Goal: Task Accomplishment & Management: Use online tool/utility

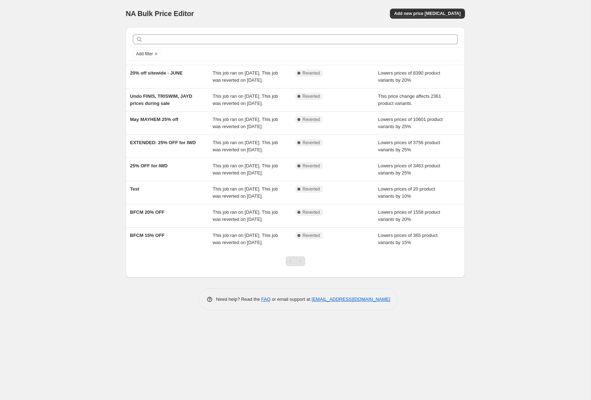
click at [483, 153] on div "NA Bulk Price Editor. This page is ready NA Bulk Price Editor Add new price [ME…" at bounding box center [295, 200] width 591 height 400
click at [447, 14] on span "Add new price [MEDICAL_DATA]" at bounding box center [427, 14] width 66 height 6
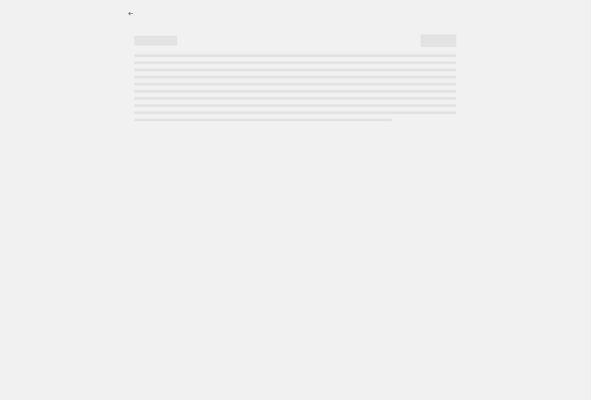
select select "percentage"
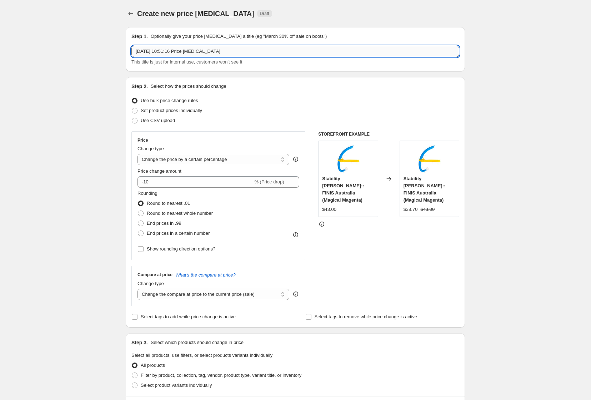
click at [240, 53] on input "[DATE] 10:51:16 Price [MEDICAL_DATA]" at bounding box center [295, 51] width 328 height 11
click at [241, 52] on input "[DATE] 10:51:16 Price [MEDICAL_DATA]" at bounding box center [295, 51] width 328 height 11
type input "Afterpay Day sale"
click at [124, 150] on div "Step 1. Optionally give your price [MEDICAL_DATA] a title (eg "March 30% off sa…" at bounding box center [292, 340] width 345 height 639
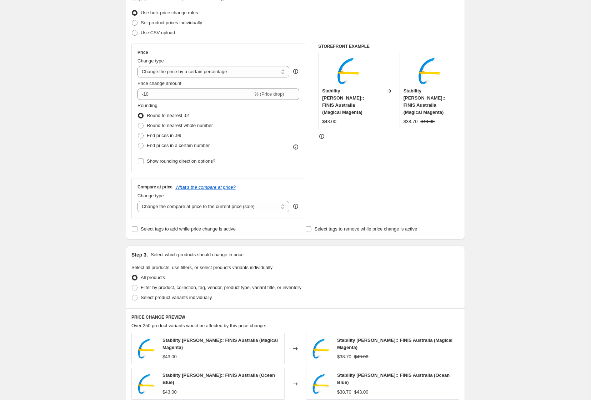
scroll to position [88, 0]
click at [147, 95] on input "-10" at bounding box center [195, 93] width 115 height 11
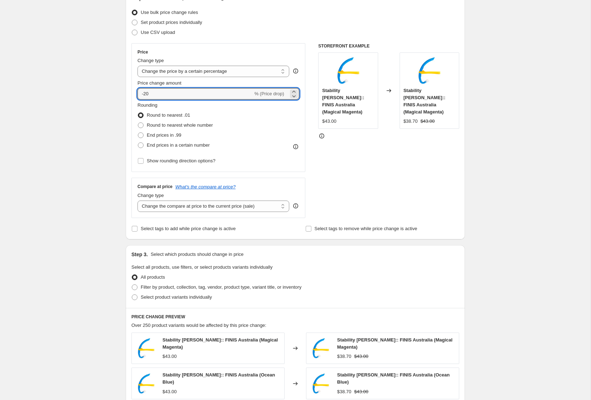
type input "-20"
click at [75, 130] on div "Create new price [MEDICAL_DATA]. This page is ready Create new price [MEDICAL_D…" at bounding box center [295, 264] width 591 height 704
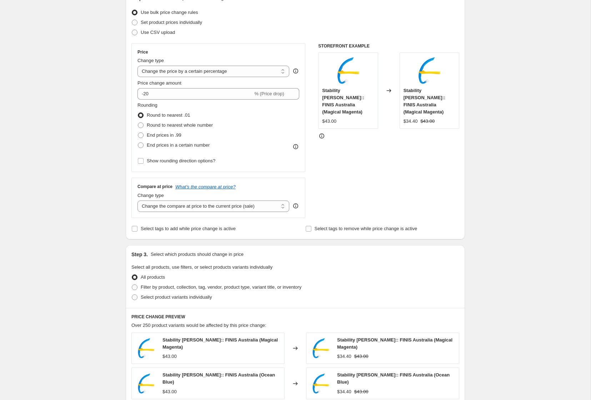
click at [542, 175] on div "Create new price [MEDICAL_DATA]. This page is ready Create new price [MEDICAL_D…" at bounding box center [295, 264] width 591 height 704
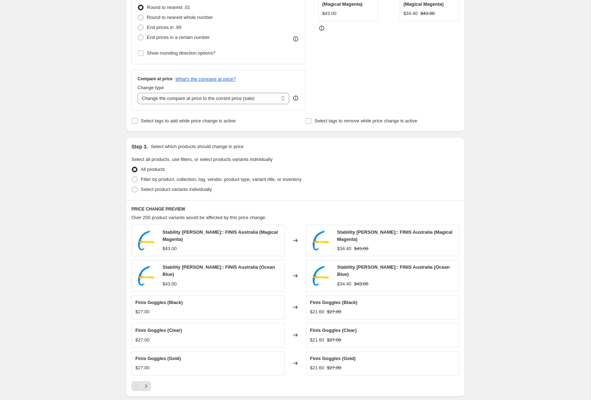
scroll to position [199, 0]
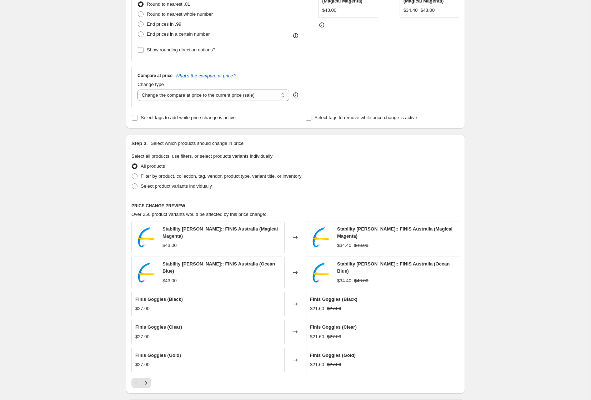
click at [70, 217] on div "Create new price [MEDICAL_DATA]. This page is ready Create new price [MEDICAL_D…" at bounding box center [295, 153] width 591 height 704
click at [136, 177] on span at bounding box center [135, 177] width 6 height 6
click at [132, 174] on input "Filter by product, collection, tag, vendor, product type, variant title, or inv…" at bounding box center [132, 174] width 0 height 0
radio input "true"
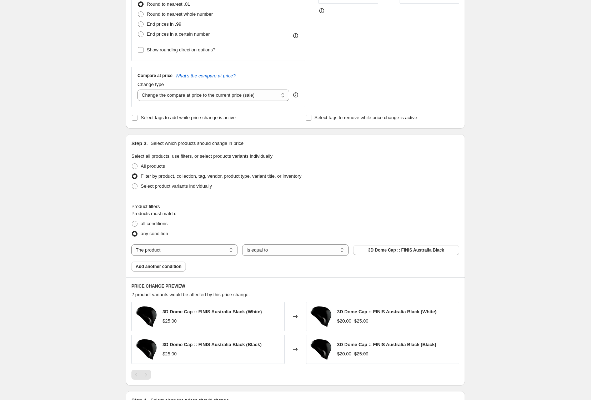
click at [98, 204] on div "Create new price [MEDICAL_DATA]. This page is ready Create new price [MEDICAL_D…" at bounding box center [295, 149] width 591 height 696
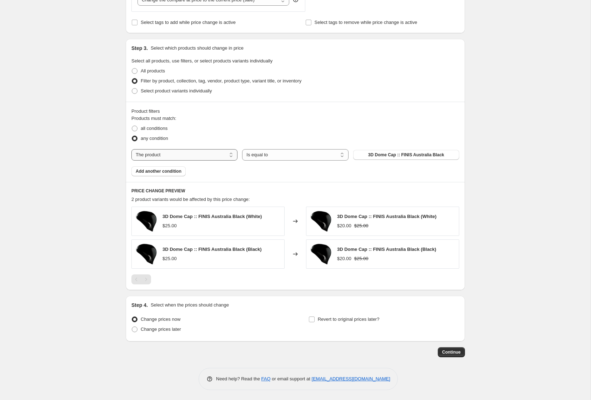
click at [233, 156] on select "The product The product's collection The product's tag The product's vendor The…" at bounding box center [184, 154] width 106 height 11
select select "vendor"
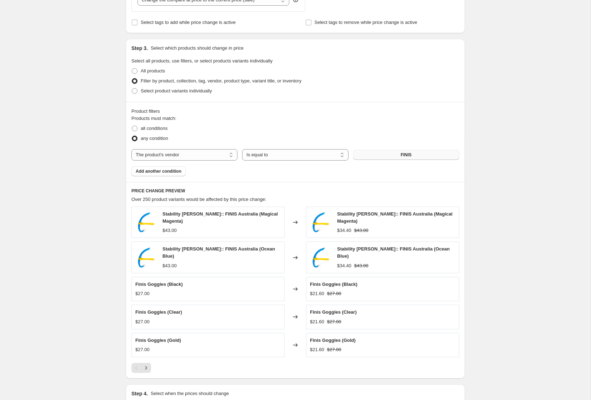
click at [437, 157] on button "FINIS" at bounding box center [406, 155] width 106 height 10
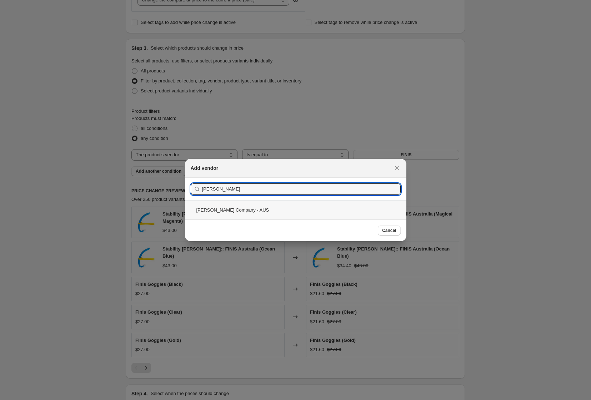
type input "[PERSON_NAME]"
click at [215, 213] on div "[PERSON_NAME] Company - AUS" at bounding box center [296, 210] width 222 height 19
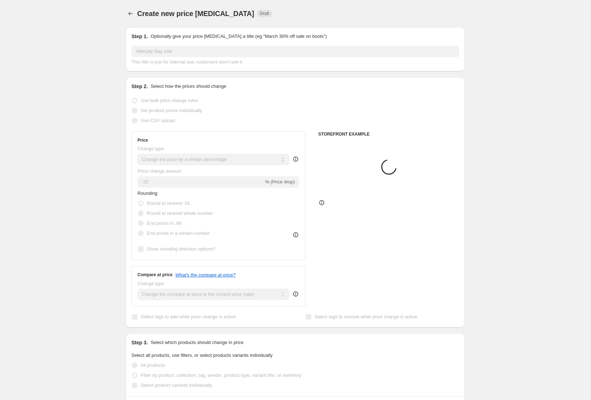
scroll to position [295, 0]
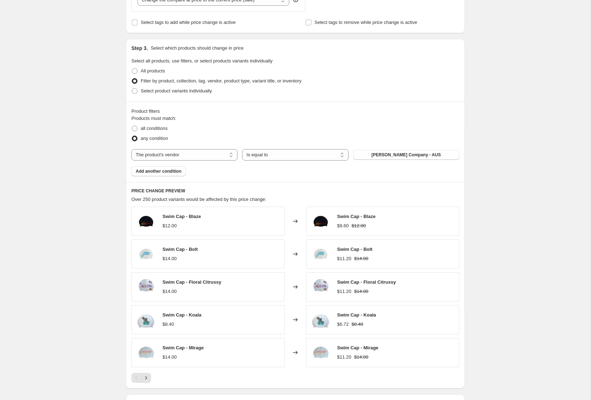
click at [63, 246] on div "Create new price [MEDICAL_DATA]. This page is ready Create new price [MEDICAL_D…" at bounding box center [295, 102] width 591 height 795
click at [154, 172] on span "Add another condition" at bounding box center [159, 172] width 46 height 6
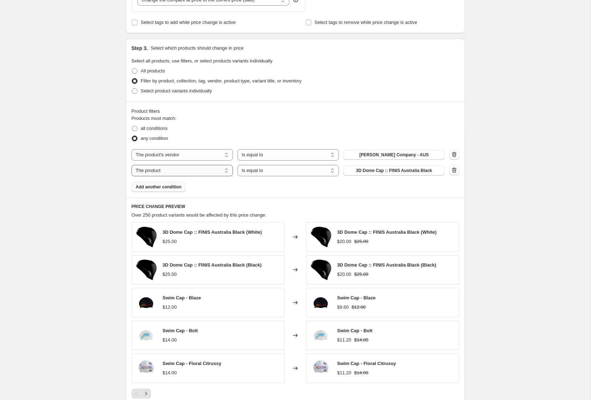
click at [208, 170] on select "The product The product's collection The product's tag The product's vendor The…" at bounding box center [181, 170] width 101 height 11
select select "collection"
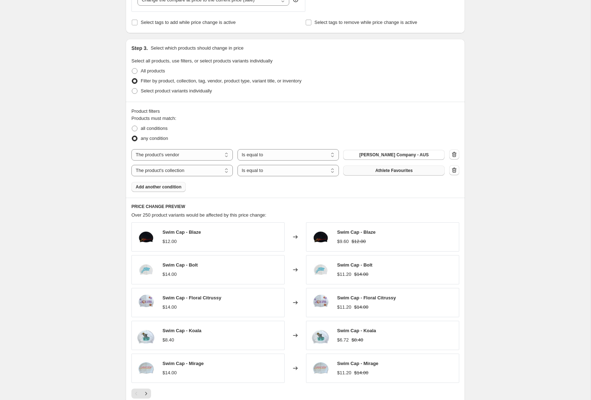
click at [385, 171] on span "Athlete Favourites" at bounding box center [394, 171] width 38 height 6
drag, startPoint x: 47, startPoint y: 285, endPoint x: 439, endPoint y: 308, distance: 393.3
click at [50, 286] on div "Create new price [MEDICAL_DATA]. This page is ready Create new price [MEDICAL_D…" at bounding box center [295, 110] width 591 height 810
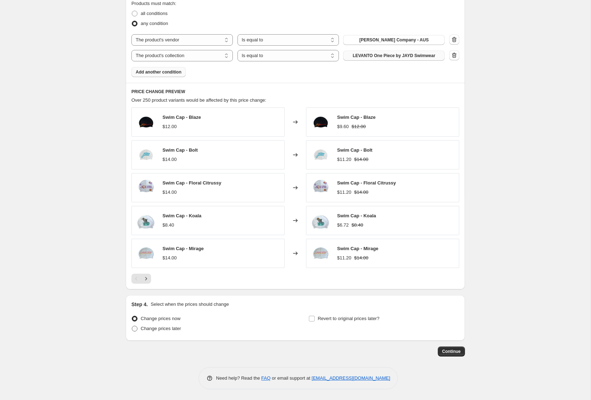
click at [162, 330] on span "Change prices later" at bounding box center [161, 328] width 40 height 5
click at [132, 327] on input "Change prices later" at bounding box center [132, 326] width 0 height 0
radio input "true"
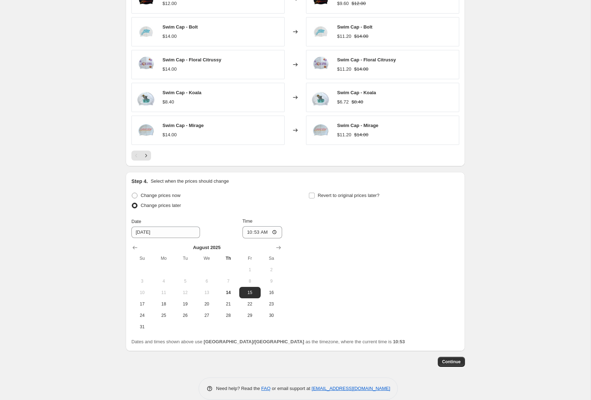
scroll to position [534, 0]
click at [143, 195] on span "Change prices now" at bounding box center [161, 194] width 40 height 5
click at [132, 193] on input "Change prices now" at bounding box center [132, 192] width 0 height 0
radio input "true"
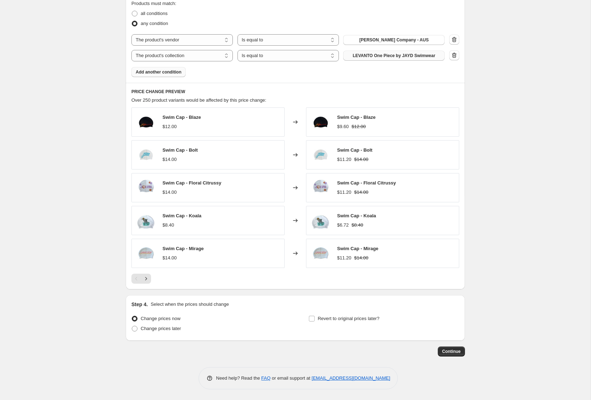
scroll to position [410, 0]
click at [367, 324] on div "Revert to original prices later?" at bounding box center [384, 324] width 151 height 21
click at [318, 319] on span "Revert to original prices later?" at bounding box center [349, 318] width 62 height 5
click at [315, 319] on input "Revert to original prices later?" at bounding box center [312, 319] width 6 height 6
checkbox input "true"
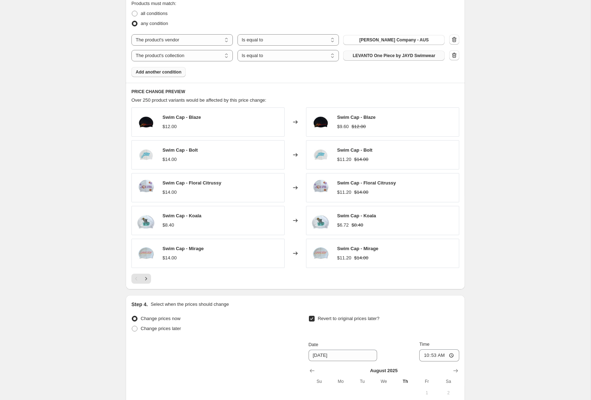
click at [498, 315] on div "Create new price [MEDICAL_DATA]. This page is ready Create new price [MEDICAL_D…" at bounding box center [295, 62] width 591 height 944
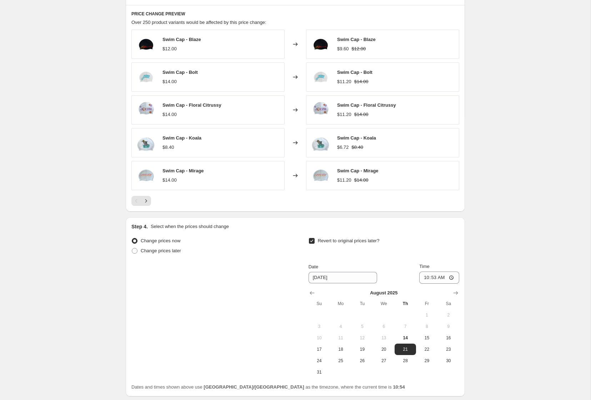
scroll to position [502, 0]
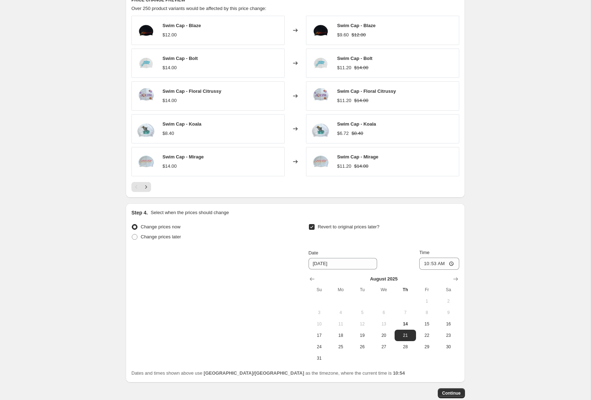
click at [432, 264] on input "10:53" at bounding box center [439, 264] width 40 height 12
type input "10:00"
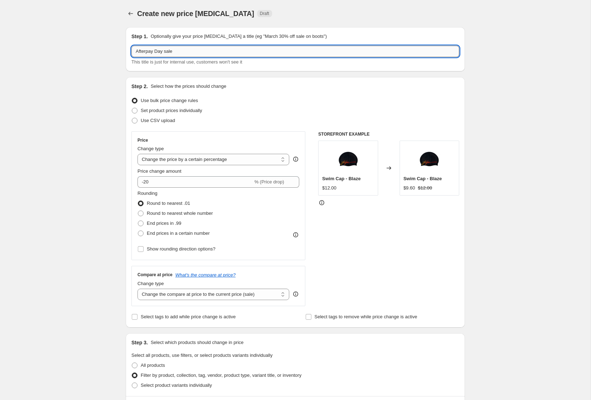
click at [186, 50] on input "Afterpay Day sale" at bounding box center [295, 51] width 328 height 11
click at [196, 52] on input "Afterpay Day sale [JAYD + [PERSON_NAME] + [PERSON_NAME]]" at bounding box center [295, 51] width 328 height 11
type input "Afterpay Day sale [[PERSON_NAME] + JAYD]"
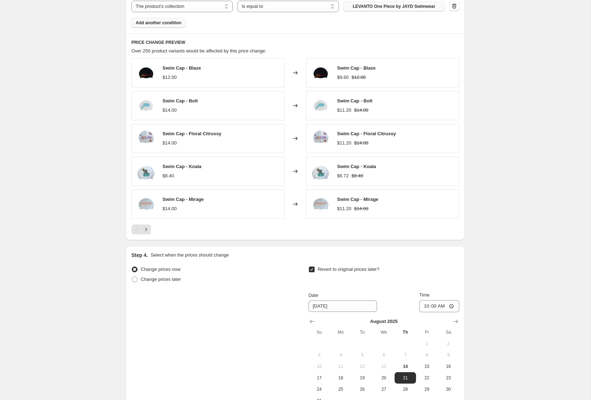
scroll to position [543, 0]
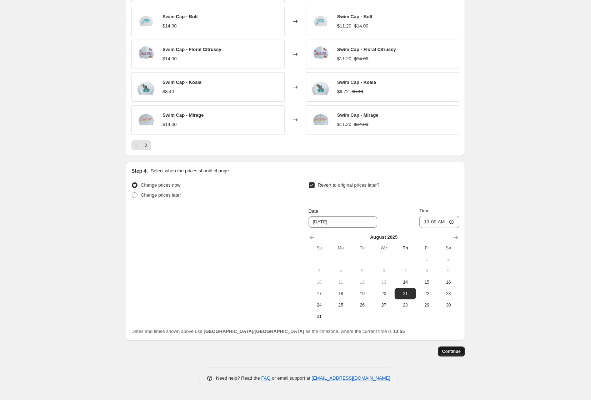
click at [453, 347] on button "Continue" at bounding box center [451, 352] width 27 height 10
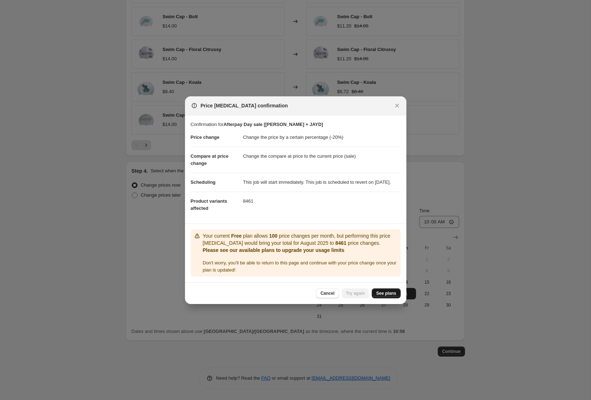
click at [388, 297] on span "See plans" at bounding box center [386, 294] width 20 height 6
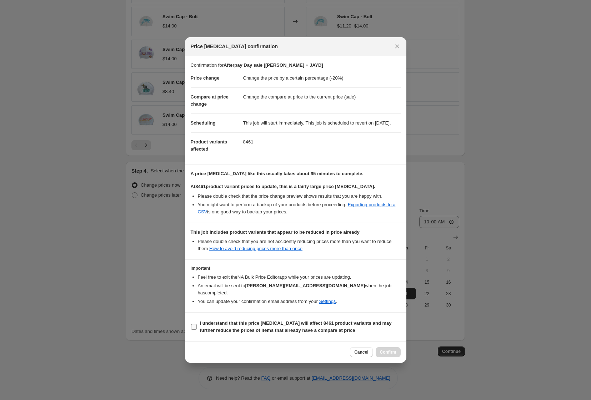
click at [196, 327] on input "I understand that this price [MEDICAL_DATA] will affect 8461 product variants a…" at bounding box center [194, 327] width 6 height 6
checkbox input "true"
drag, startPoint x: 276, startPoint y: 346, endPoint x: 415, endPoint y: 357, distance: 139.0
click at [277, 346] on div "Cancel Confirm" at bounding box center [296, 353] width 222 height 22
click at [388, 353] on span "Confirm" at bounding box center [388, 353] width 16 height 6
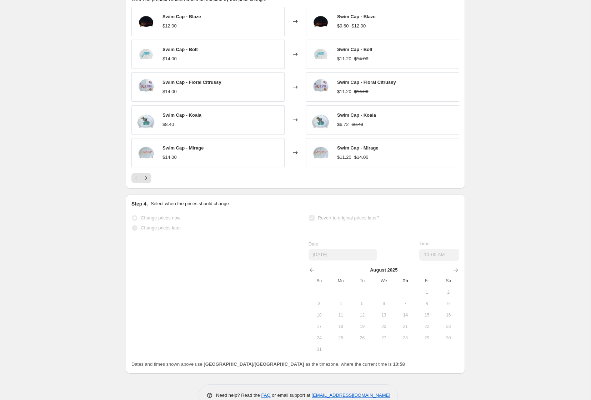
scroll to position [562, 0]
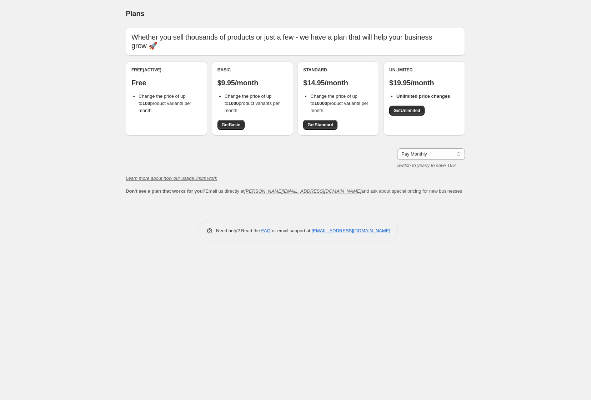
click at [517, 115] on div "Plans. This page is ready Plans Whether you sell thousands of products or just …" at bounding box center [295, 200] width 591 height 400
click at [415, 108] on span "Get Unlimited" at bounding box center [407, 111] width 27 height 6
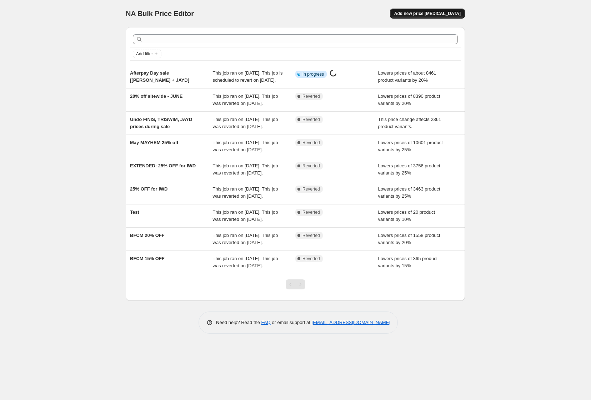
click at [424, 15] on span "Add new price [MEDICAL_DATA]" at bounding box center [427, 14] width 66 height 6
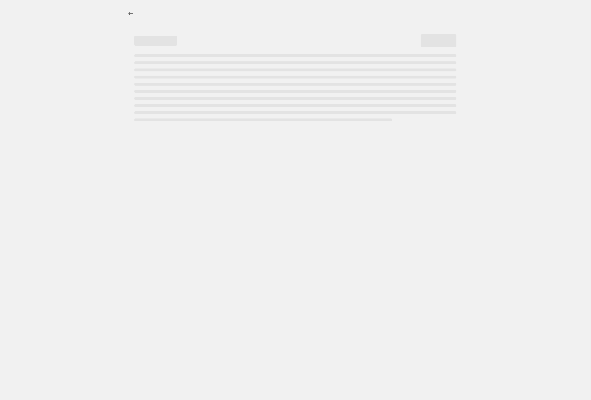
select select "percentage"
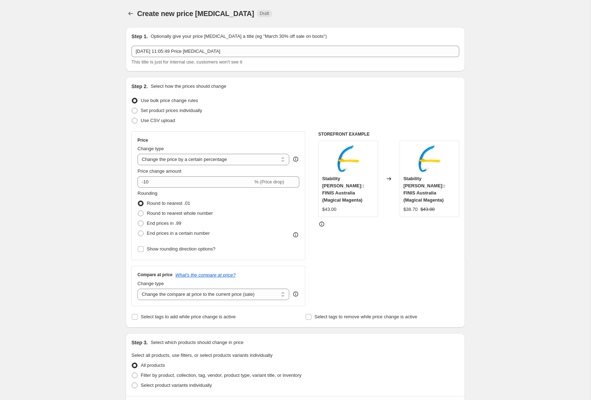
drag, startPoint x: 121, startPoint y: 13, endPoint x: 125, endPoint y: 13, distance: 3.9
click at [125, 13] on div "Create new price change job. This page is ready Create new price change job Dra…" at bounding box center [295, 352] width 357 height 704
click at [126, 13] on button "Price change jobs" at bounding box center [131, 14] width 10 height 10
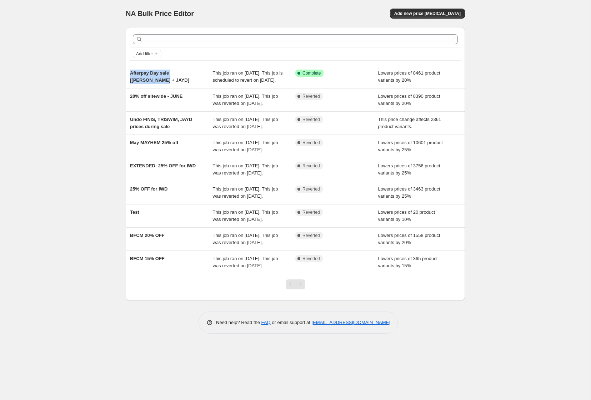
drag, startPoint x: 156, startPoint y: 85, endPoint x: 121, endPoint y: 75, distance: 35.6
click at [121, 75] on div "Add filter Afterpay Day sale [JOLYN + JAYD] This job ran on 14 August 2025. Thi…" at bounding box center [292, 161] width 345 height 280
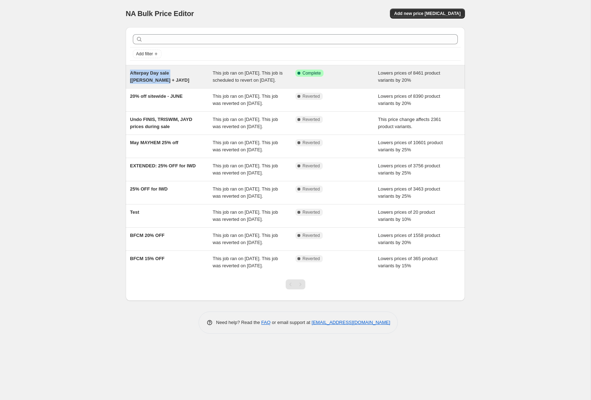
copy span "Afterpay Day sale [[PERSON_NAME] + JAYD]"
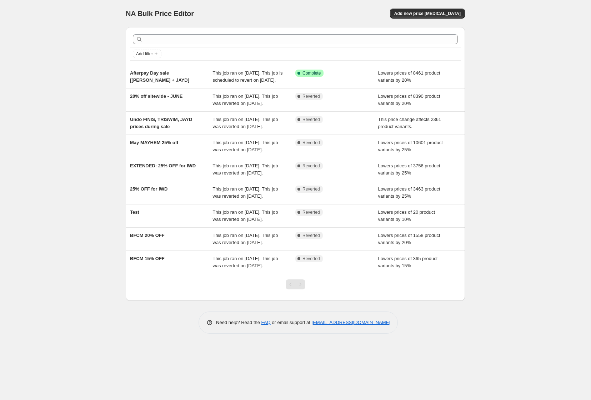
click at [529, 135] on div "NA Bulk Price Editor. This page is ready NA Bulk Price Editor Add new price cha…" at bounding box center [295, 200] width 591 height 400
click at [451, 16] on span "Add new price [MEDICAL_DATA]" at bounding box center [427, 14] width 66 height 6
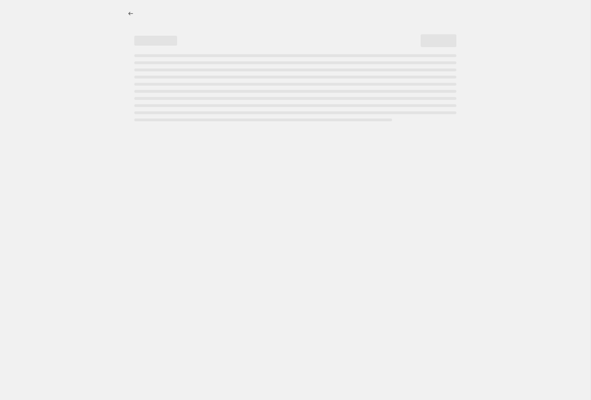
select select "percentage"
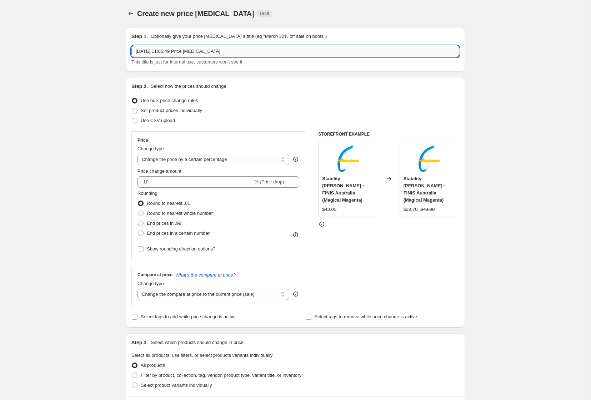
click at [182, 55] on input "14 Aug 2025, 11:05:49 Price change job" at bounding box center [295, 51] width 328 height 11
paste input "Afterpay Day sale [[PERSON_NAME] + JAYD]"
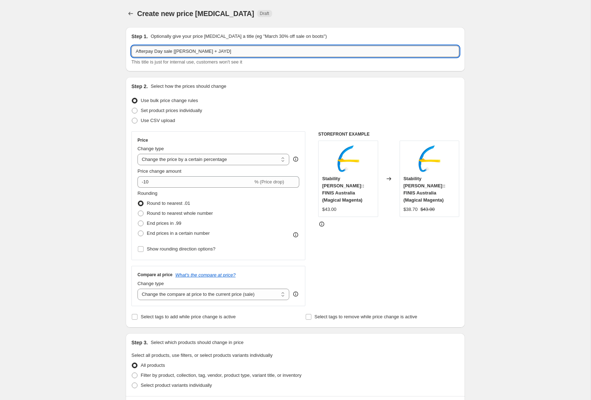
drag, startPoint x: 177, startPoint y: 52, endPoint x: 208, endPoint y: 53, distance: 31.1
click at [208, 53] on input "Afterpay Day sale [[PERSON_NAME] + JAYD]" at bounding box center [295, 51] width 328 height 11
type input "Afterpay Day sale [FINIS + TRISWIM]"
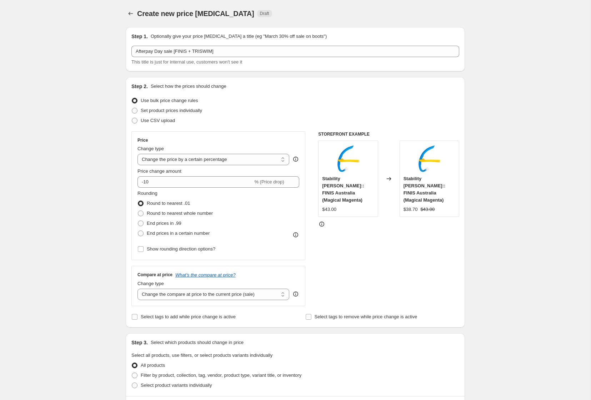
click at [59, 205] on div "Create new price change job. This page is ready Create new price change job Dra…" at bounding box center [295, 352] width 591 height 704
click at [475, 252] on div "Create new price change job. This page is ready Create new price change job Dra…" at bounding box center [295, 352] width 591 height 704
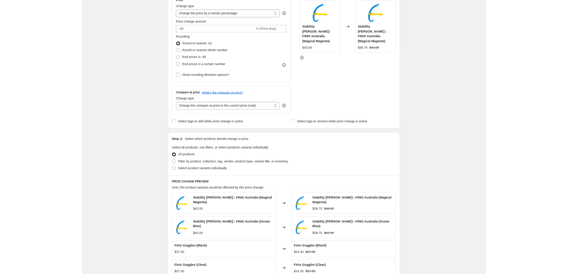
scroll to position [254, 0]
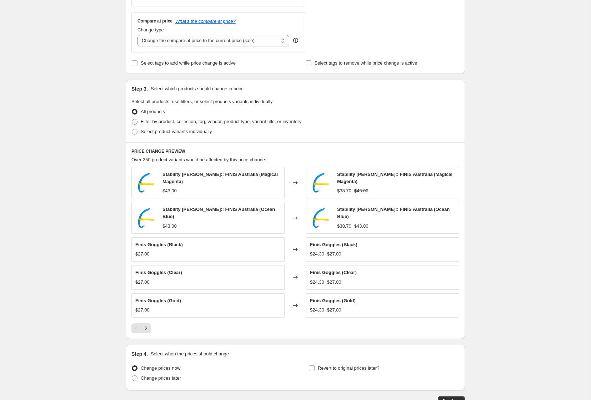
click at [257, 117] on label "Filter by product, collection, tag, vendor, product type, variant title, or inv…" at bounding box center [216, 122] width 170 height 10
click at [132, 119] on input "Filter by product, collection, tag, vendor, product type, variant title, or inv…" at bounding box center [132, 119] width 0 height 0
radio input "true"
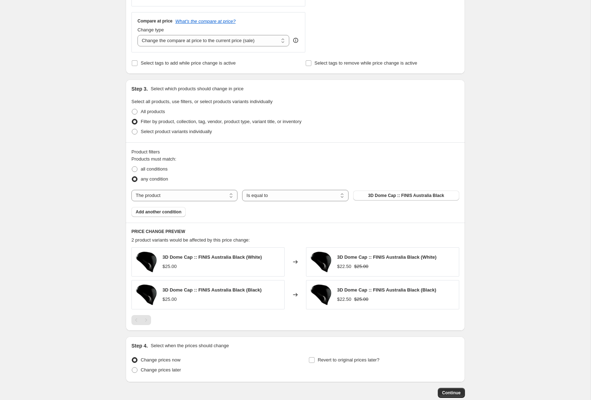
click at [68, 174] on div "Create new price change job. This page is ready Create new price change job Dra…" at bounding box center [295, 94] width 591 height 696
click at [402, 199] on button "3D Dome Cap :: FINIS Australia Black" at bounding box center [406, 196] width 106 height 10
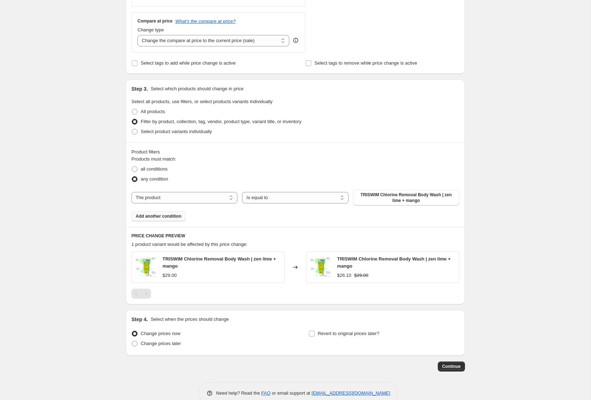
click at [166, 217] on span "Add another condition" at bounding box center [159, 217] width 46 height 6
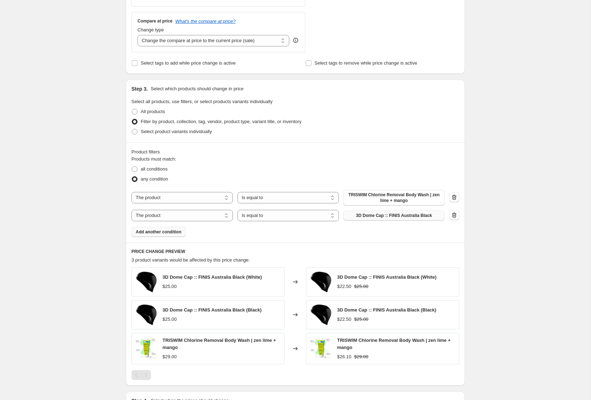
click at [387, 217] on span "3D Dome Cap :: FINIS Australia Black" at bounding box center [394, 216] width 76 height 6
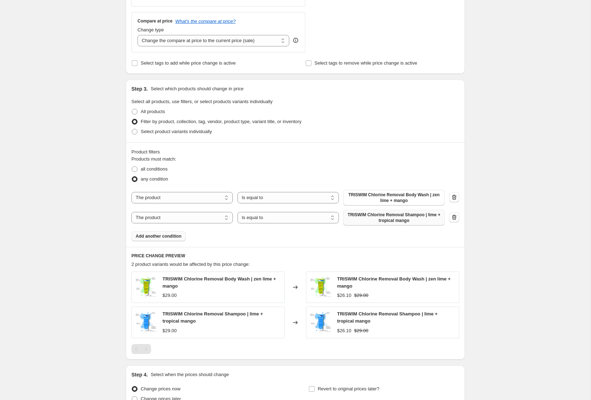
click at [80, 248] on div "Create new price change job. This page is ready Create new price change job Dra…" at bounding box center [295, 108] width 591 height 725
click at [164, 238] on span "Add another condition" at bounding box center [159, 237] width 46 height 6
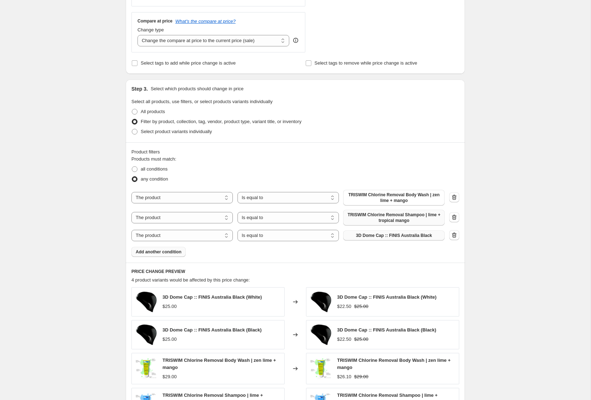
click at [382, 234] on span "3D Dome Cap :: FINIS Australia Black" at bounding box center [394, 236] width 76 height 6
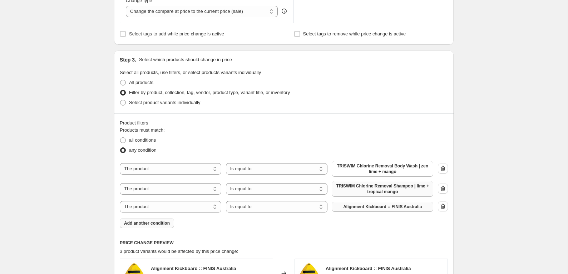
scroll to position [285, 0]
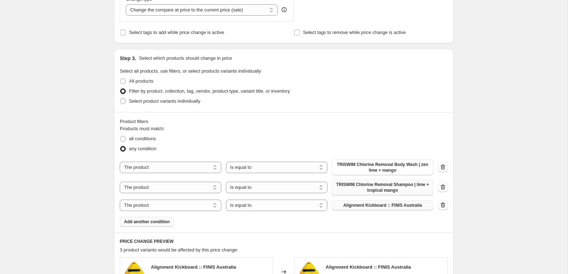
click at [158, 221] on span "Add another condition" at bounding box center [147, 222] width 46 height 6
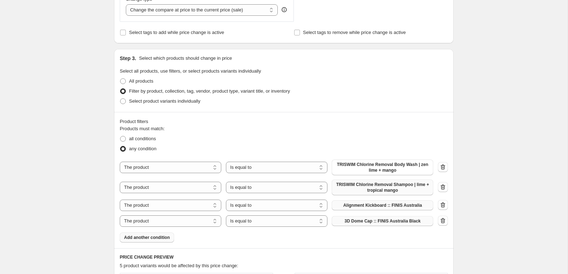
click at [388, 222] on span "3D Dome Cap :: FINIS Australia Black" at bounding box center [382, 221] width 76 height 6
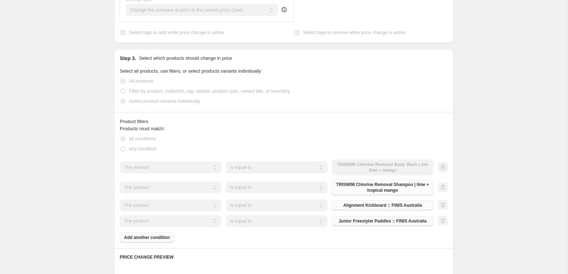
click at [83, 194] on div "Create new price change job. This page is ready Create new price change job Dra…" at bounding box center [283, 140] width 567 height 850
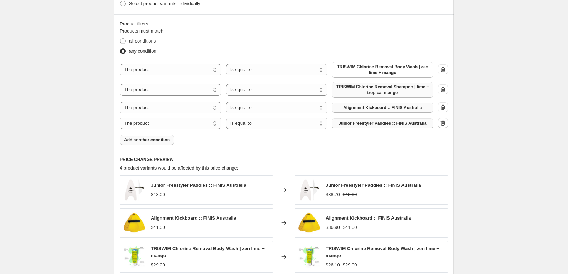
scroll to position [383, 0]
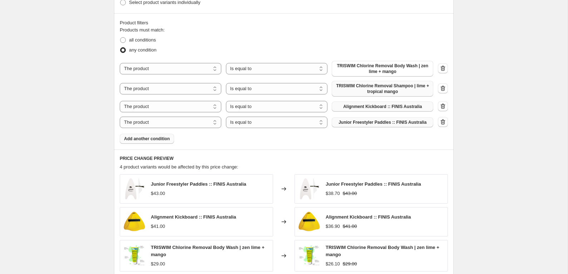
click at [151, 139] on span "Add another condition" at bounding box center [147, 139] width 46 height 6
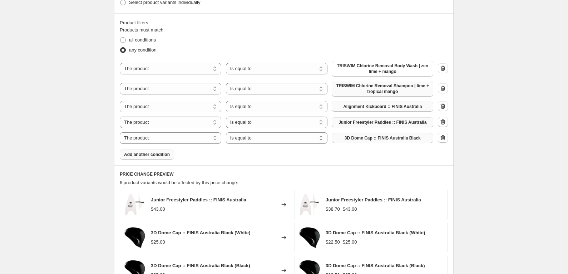
click at [404, 136] on span "3D Dome Cap :: FINIS Australia Black" at bounding box center [382, 138] width 76 height 6
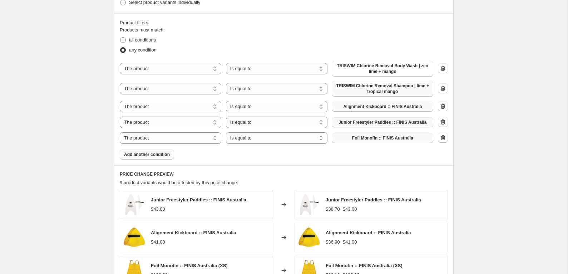
click at [165, 154] on span "Add another condition" at bounding box center [147, 154] width 46 height 6
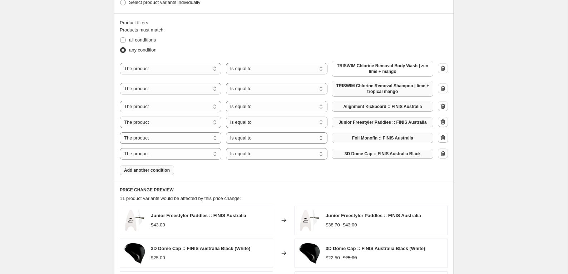
click at [378, 152] on span "3D Dome Cap :: FINIS Australia Black" at bounding box center [382, 154] width 76 height 6
drag, startPoint x: 150, startPoint y: 168, endPoint x: 149, endPoint y: 180, distance: 12.2
click at [150, 168] on span "Add another condition" at bounding box center [147, 170] width 46 height 6
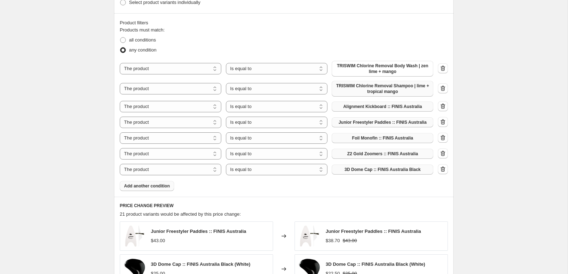
click at [372, 170] on span "3D Dome Cap :: FINIS Australia Black" at bounding box center [382, 169] width 76 height 6
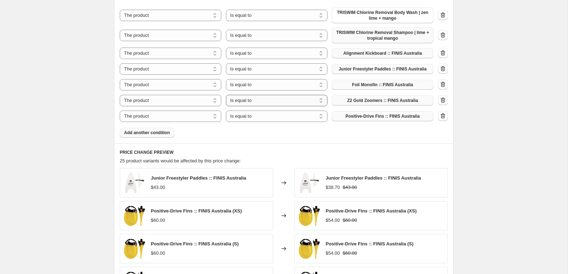
scroll to position [442, 0]
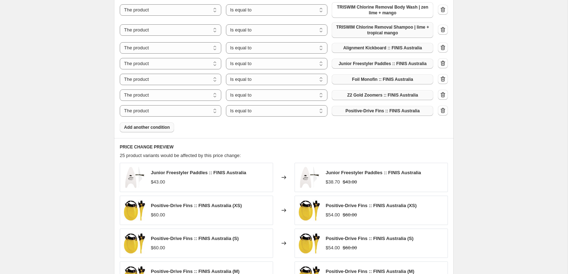
click at [163, 129] on span "Add another condition" at bounding box center [147, 127] width 46 height 6
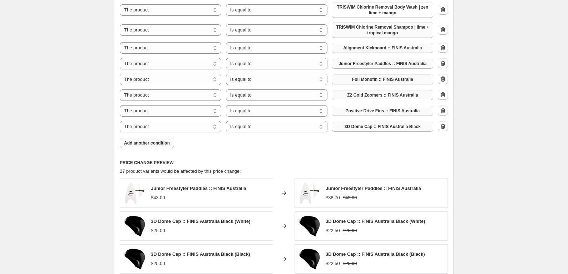
click at [387, 126] on span "3D Dome Cap :: FINIS Australia Black" at bounding box center [382, 127] width 76 height 6
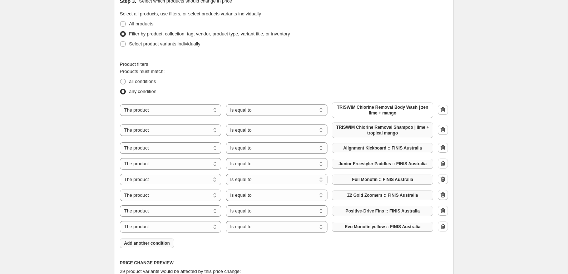
scroll to position [339, 0]
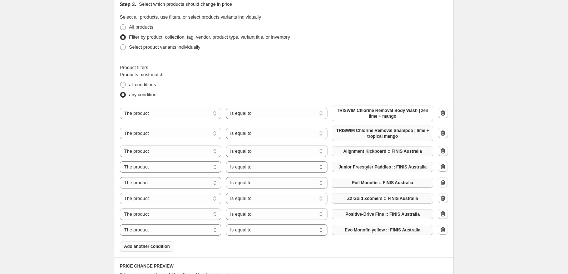
click at [533, 208] on div "Create new price change job. This page is ready Create new price change job Dra…" at bounding box center [283, 117] width 567 height 913
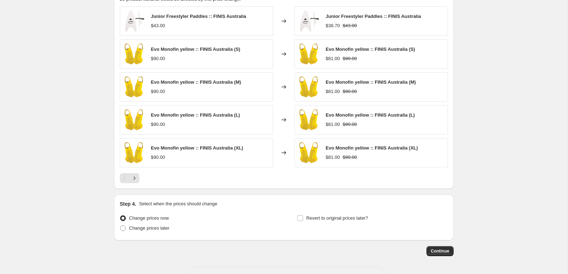
scroll to position [638, 0]
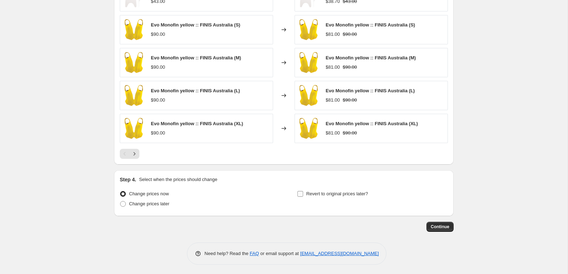
click at [345, 193] on span "Revert to original prices later?" at bounding box center [337, 193] width 62 height 5
click at [303, 193] on input "Revert to original prices later?" at bounding box center [300, 194] width 6 height 6
checkbox input "true"
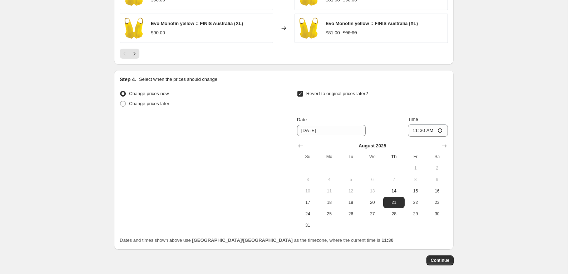
scroll to position [739, 0]
click at [435, 259] on span "Continue" at bounding box center [440, 260] width 19 height 6
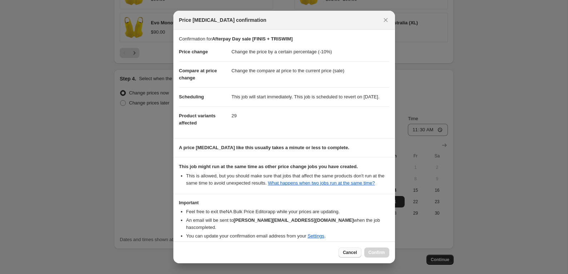
click at [349, 254] on span "Cancel" at bounding box center [350, 252] width 14 height 6
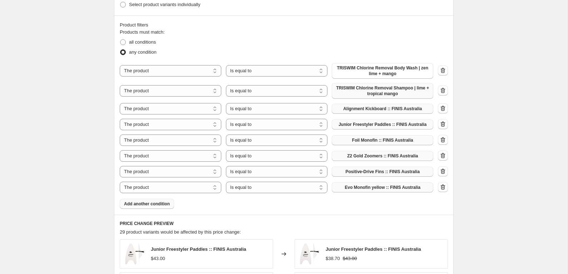
scroll to position [383, 0]
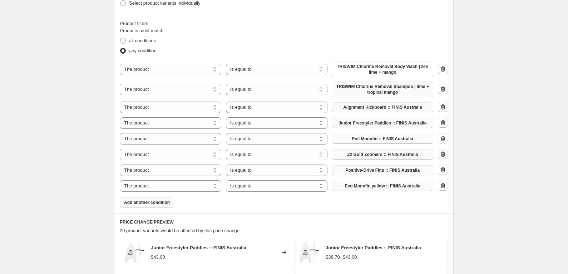
click at [444, 156] on icon "button" at bounding box center [442, 153] width 7 height 7
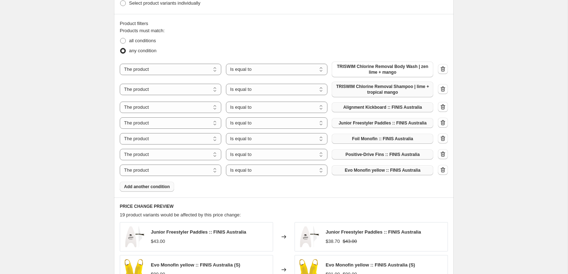
click at [65, 145] on div "Create new price change job. This page is ready Create new price change job Dra…" at bounding box center [283, 132] width 567 height 1031
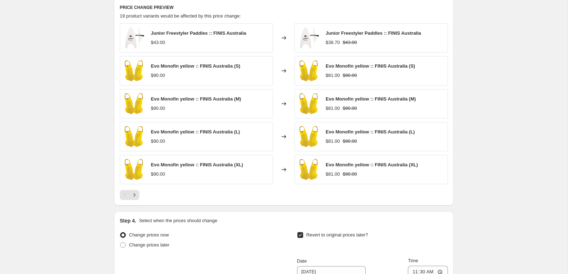
scroll to position [757, 0]
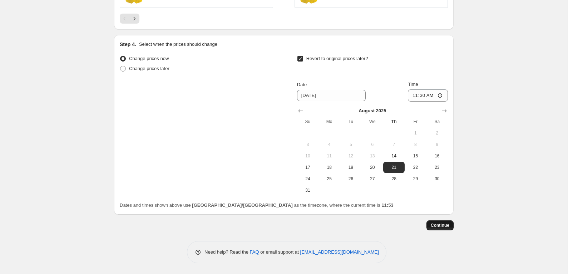
click at [443, 225] on span "Continue" at bounding box center [440, 225] width 19 height 6
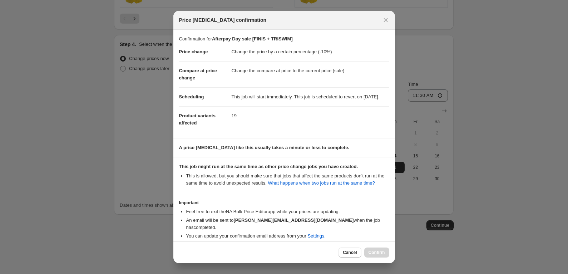
scroll to position [41, 0]
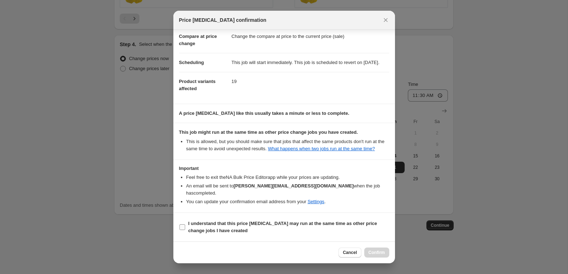
click at [209, 228] on b "I understand that this price change job may run at the same time as other price…" at bounding box center [282, 226] width 189 height 13
click at [185, 228] on input "I understand that this price change job may run at the same time as other price…" at bounding box center [182, 227] width 6 height 6
checkbox input "true"
drag, startPoint x: 382, startPoint y: 252, endPoint x: 341, endPoint y: 234, distance: 44.8
click at [382, 252] on span "Confirm" at bounding box center [376, 252] width 16 height 6
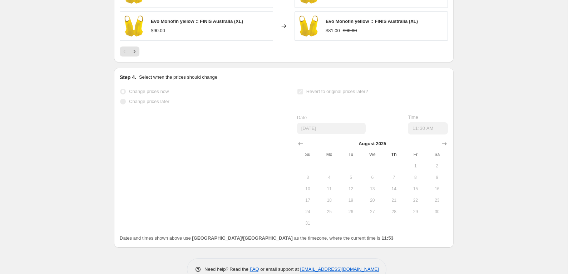
scroll to position [776, 0]
select select "percentage"
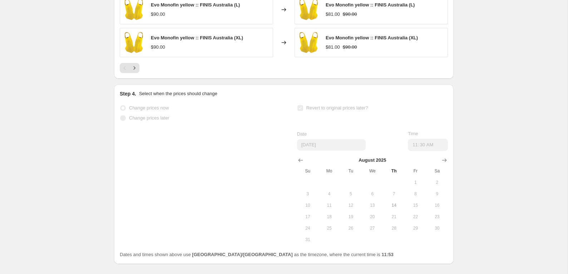
scroll to position [0, 0]
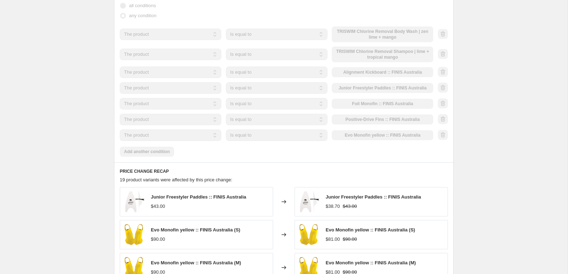
scroll to position [695, 0]
